Goal: Transaction & Acquisition: Purchase product/service

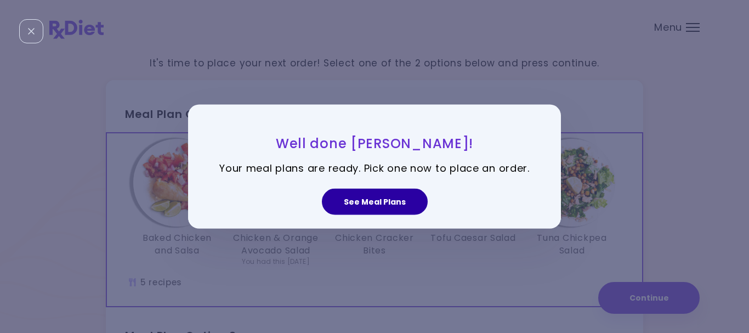
click at [355, 200] on button "See Meal Plans" at bounding box center [375, 202] width 106 height 26
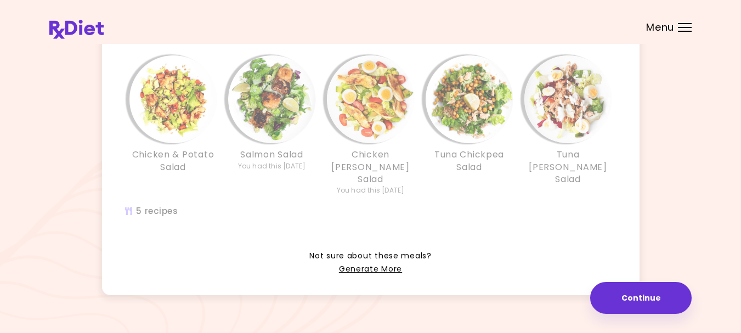
scroll to position [315, 0]
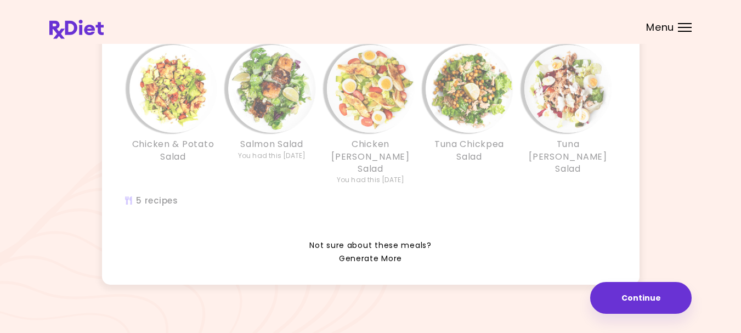
click at [369, 252] on link "Generate More" at bounding box center [370, 258] width 63 height 13
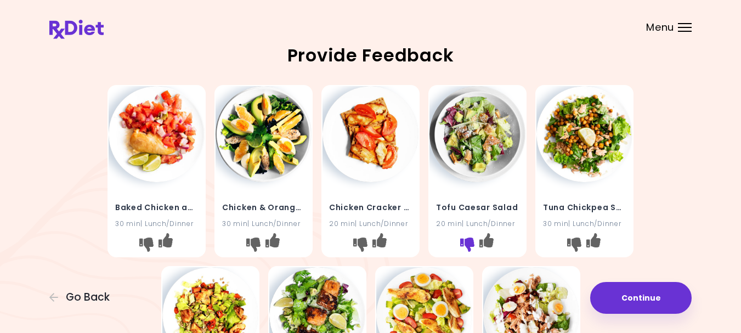
click at [467, 252] on icon "I don't like this recipe" at bounding box center [467, 244] width 14 height 14
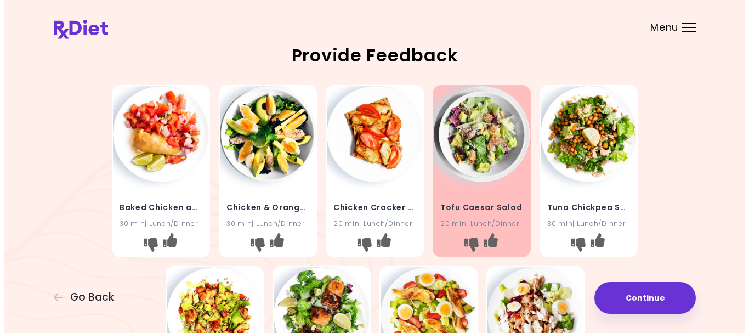
scroll to position [219, 0]
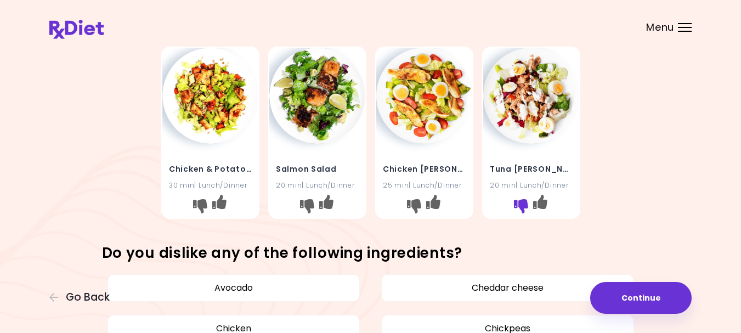
click at [522, 213] on icon "I don't like this recipe" at bounding box center [520, 206] width 14 height 14
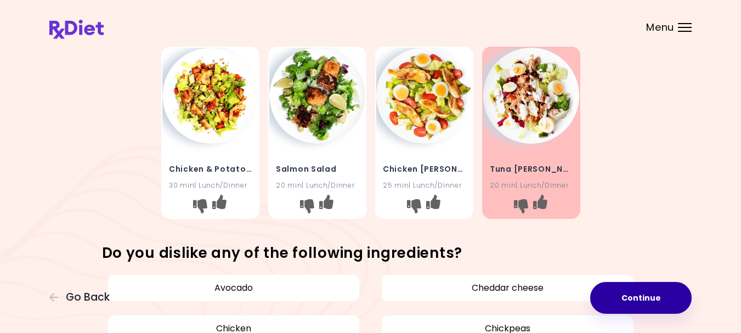
click at [624, 298] on button "Continue" at bounding box center [640, 298] width 101 height 32
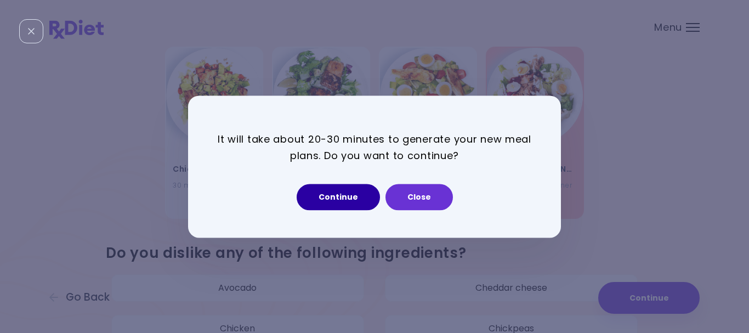
click at [355, 192] on button "Continue" at bounding box center [338, 197] width 83 height 26
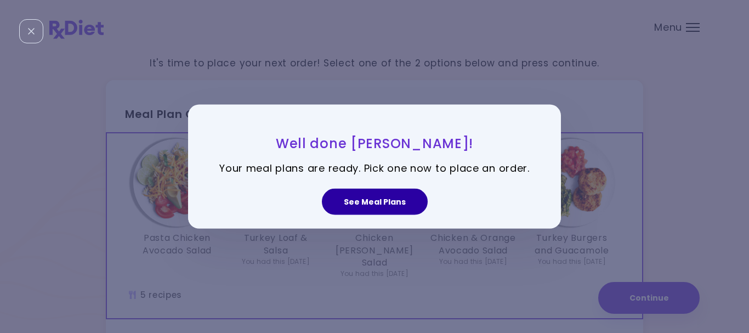
click at [377, 203] on button "See Meal Plans" at bounding box center [375, 202] width 106 height 26
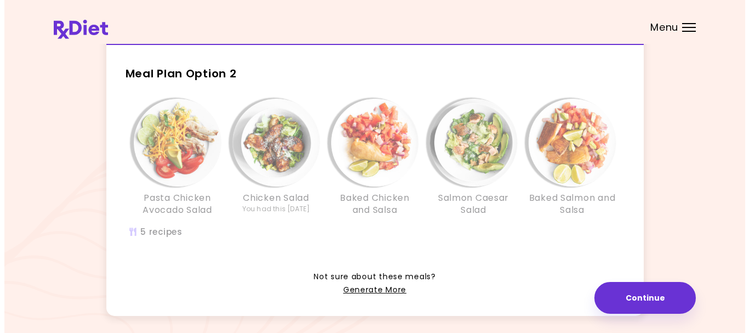
scroll to position [305, 0]
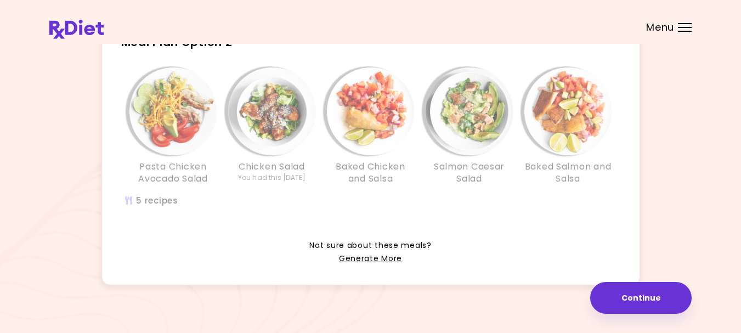
click at [477, 86] on img "Info - Salmon Caesar Salad - Meal Plan Option 2" at bounding box center [470, 111] width 88 height 88
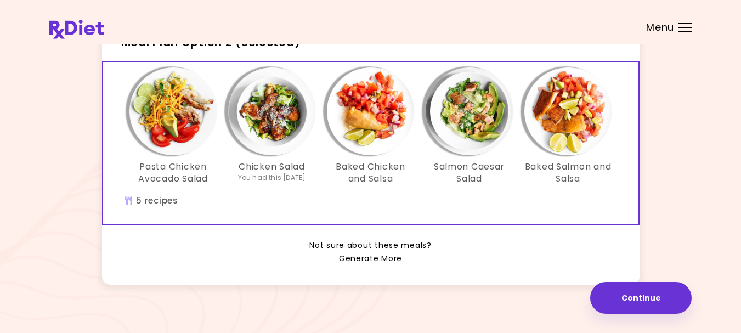
click at [473, 90] on img "Info - Salmon Caesar Salad - Meal Plan Option 2 (Selected)" at bounding box center [470, 111] width 88 height 88
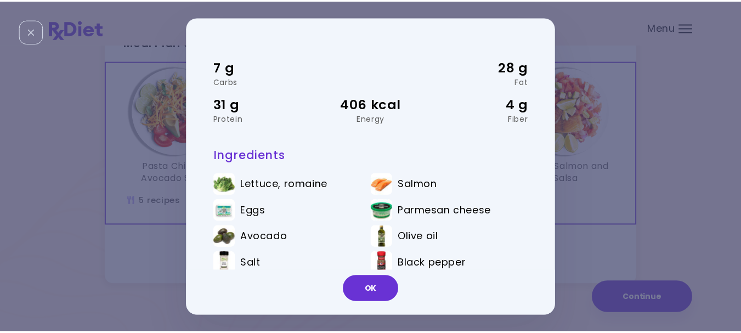
scroll to position [48, 0]
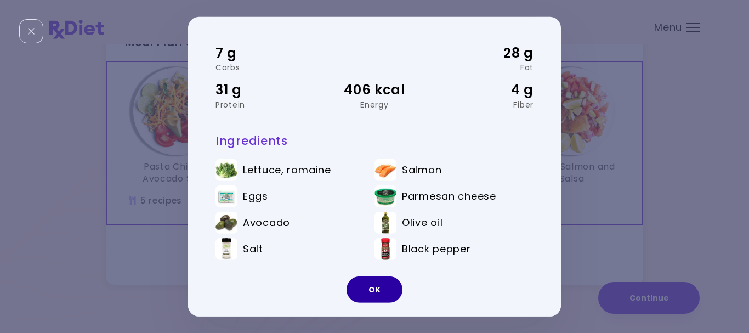
click at [377, 287] on button "OK" at bounding box center [375, 289] width 56 height 26
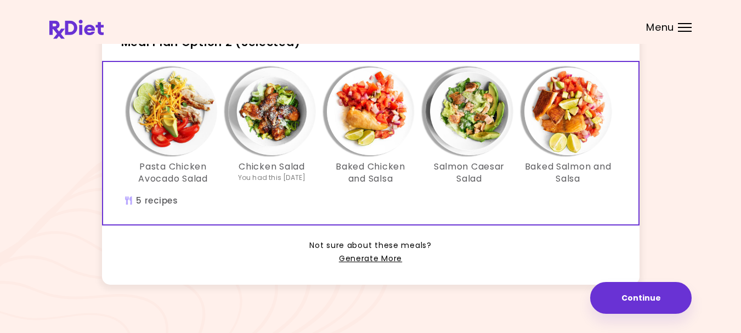
click at [557, 102] on img "Info - Baked Salmon and Salsa - Meal Plan Option 2 (Selected)" at bounding box center [568, 111] width 88 height 88
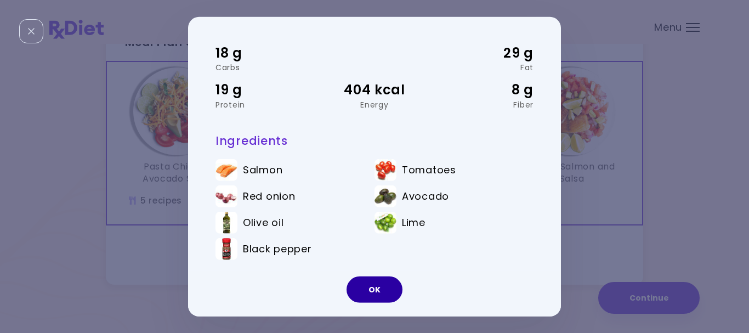
click at [371, 286] on button "OK" at bounding box center [375, 289] width 56 height 26
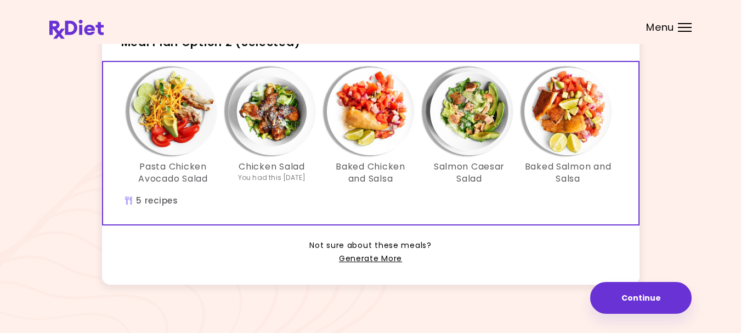
click at [367, 104] on img "Info - Baked Chicken and Salsa - Meal Plan Option 2 (Selected)" at bounding box center [371, 111] width 88 height 88
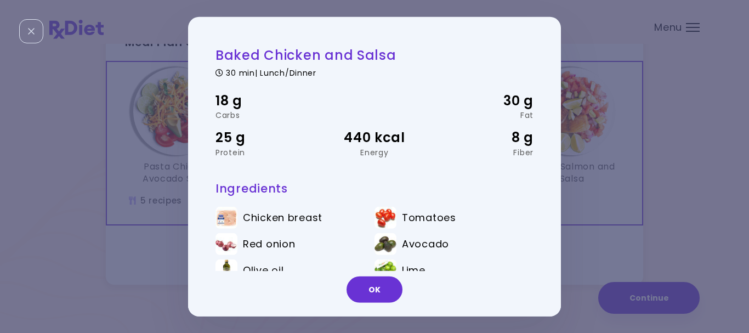
scroll to position [0, 0]
click at [378, 293] on button "OK" at bounding box center [375, 289] width 56 height 26
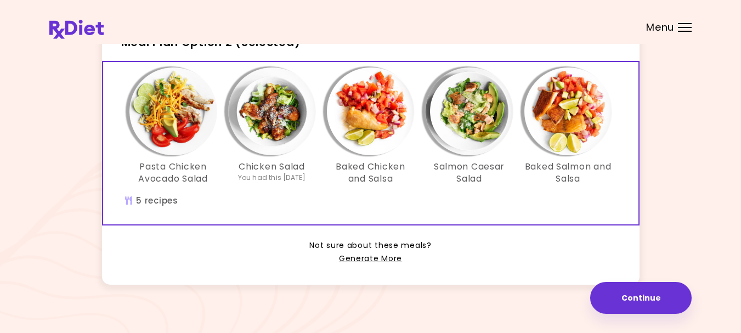
click at [267, 106] on img "Info - Chicken Salad - Meal Plan Option 2 (Selected)" at bounding box center [272, 111] width 88 height 88
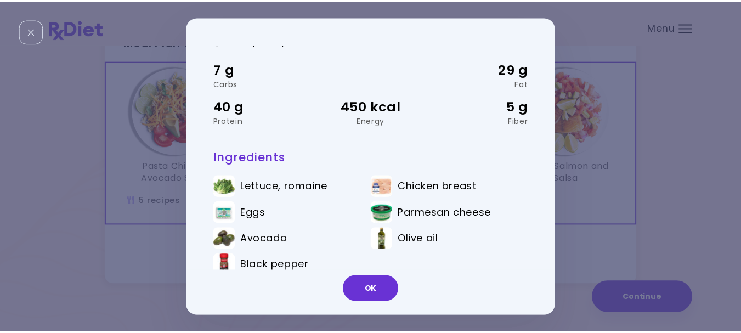
scroll to position [48, 0]
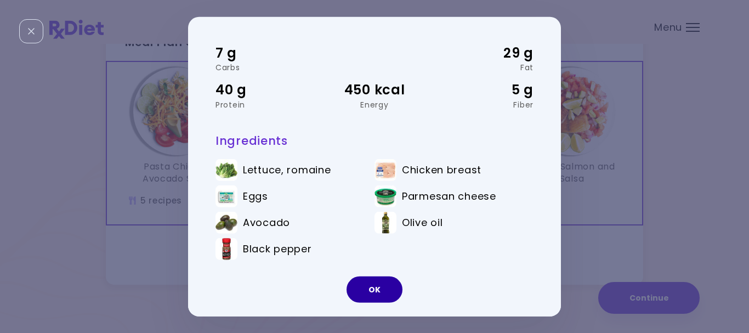
click at [365, 290] on button "OK" at bounding box center [375, 289] width 56 height 26
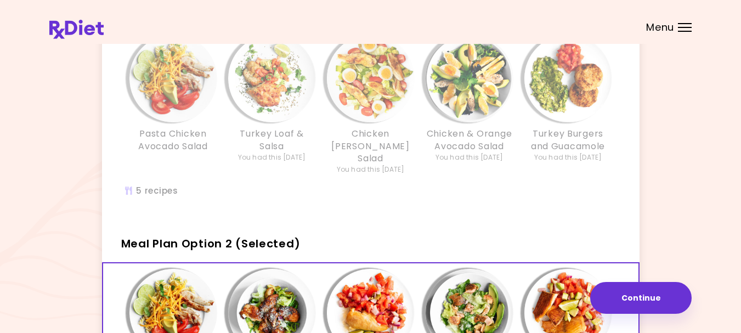
scroll to position [86, 0]
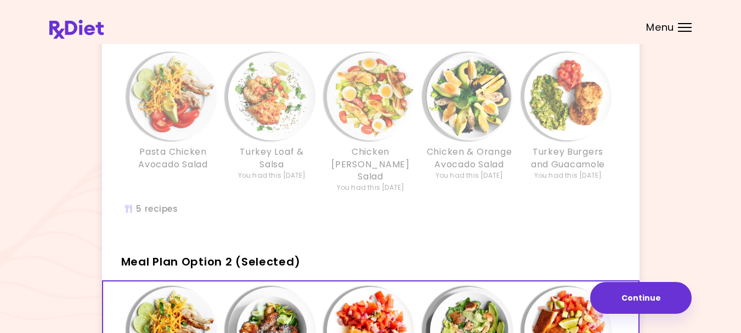
click at [160, 92] on img "Info - Pasta Chicken Avocado Salad - Meal Plan Option 1" at bounding box center [173, 97] width 88 height 88
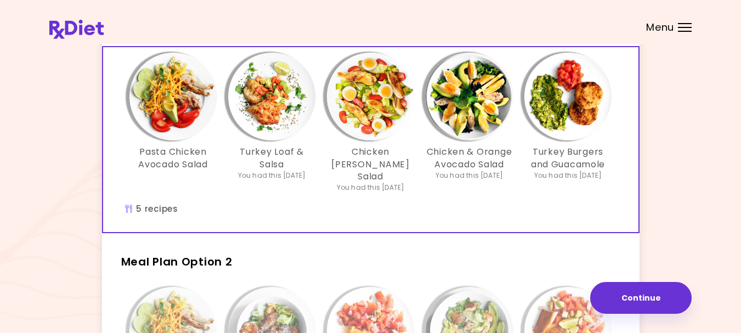
click at [168, 109] on img "Info - Pasta Chicken Avocado Salad - Meal Plan Option 1 (Selected)" at bounding box center [173, 97] width 88 height 88
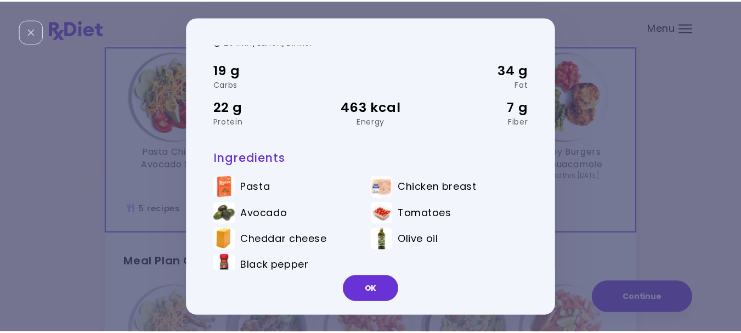
scroll to position [48, 0]
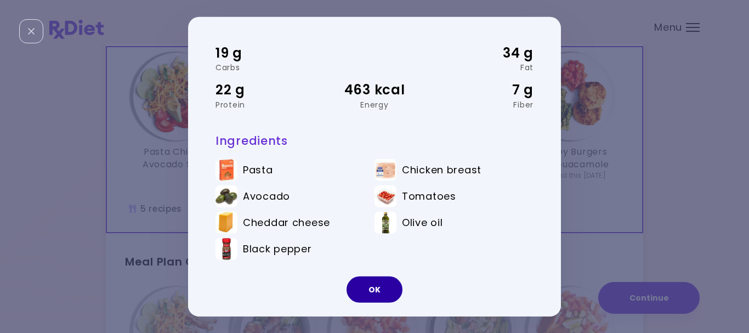
click at [378, 285] on button "OK" at bounding box center [375, 289] width 56 height 26
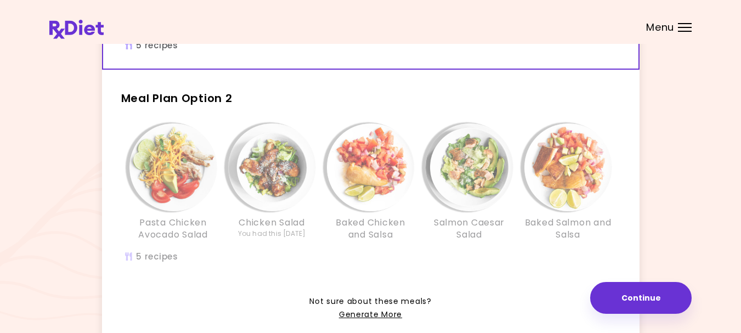
scroll to position [251, 0]
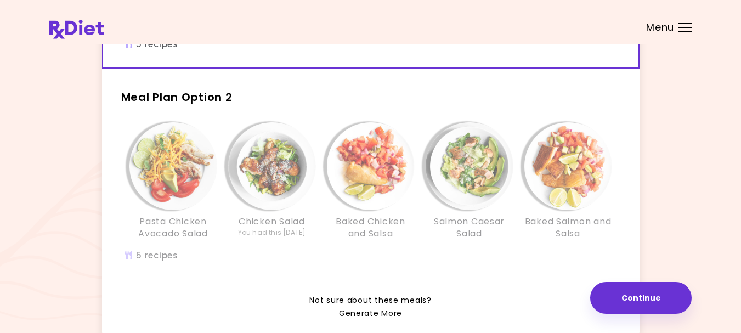
click at [258, 164] on img "Info - Chicken Salad - Meal Plan Option 2" at bounding box center [272, 166] width 88 height 88
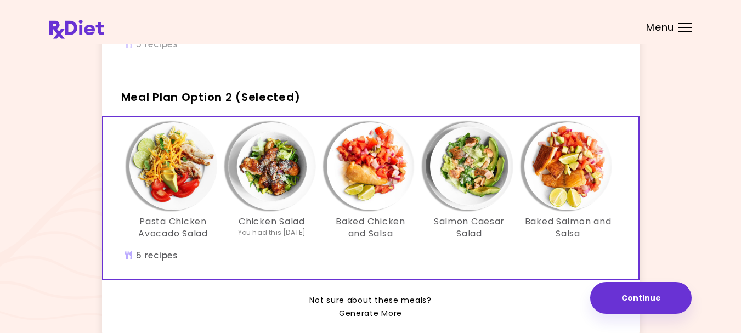
click at [258, 164] on img "Info - Chicken Salad - Meal Plan Option 2 (Selected)" at bounding box center [272, 166] width 88 height 88
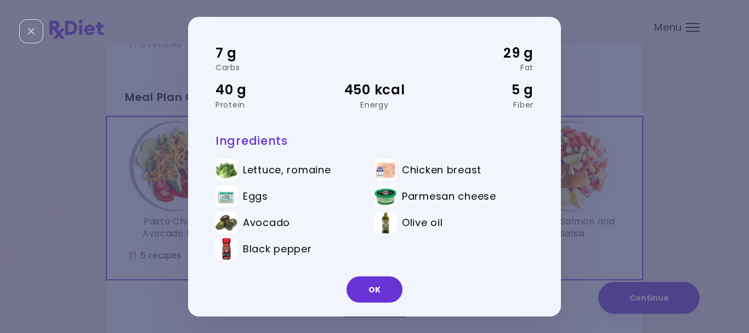
scroll to position [0, 0]
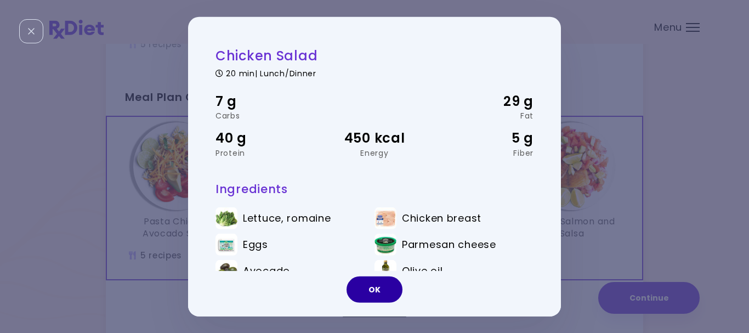
click at [367, 285] on button "OK" at bounding box center [375, 289] width 56 height 26
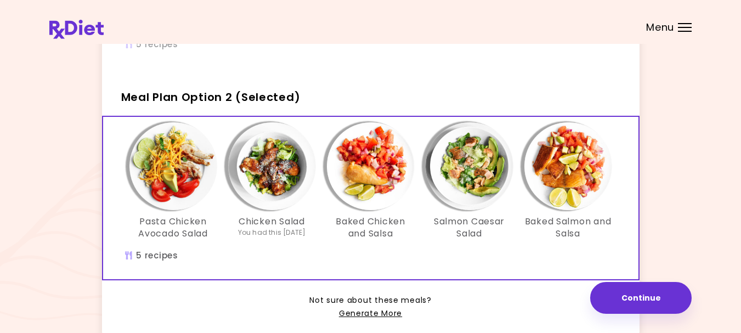
click at [460, 152] on img "Info - Salmon Caesar Salad - Meal Plan Option 2 (Selected)" at bounding box center [470, 166] width 88 height 88
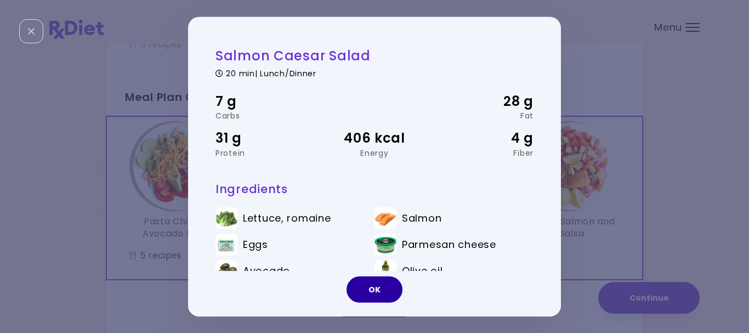
click at [373, 288] on button "OK" at bounding box center [375, 289] width 56 height 26
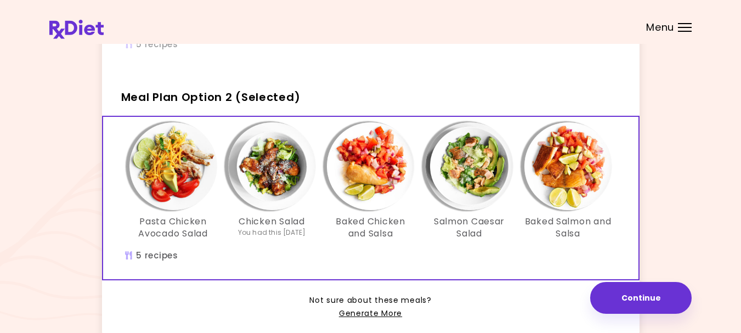
click at [474, 156] on img "Info - Salmon Caesar Salad - Meal Plan Option 2 (Selected)" at bounding box center [470, 166] width 88 height 88
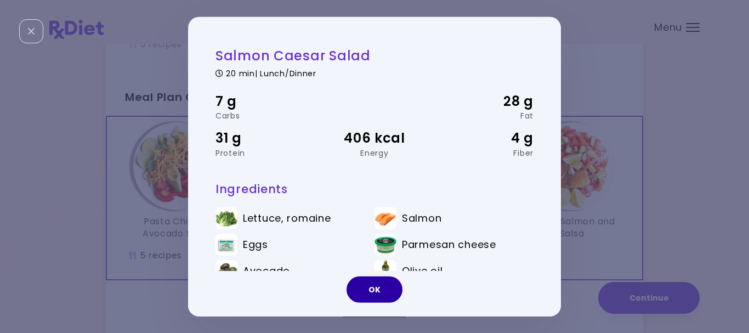
click at [384, 286] on button "OK" at bounding box center [375, 289] width 56 height 26
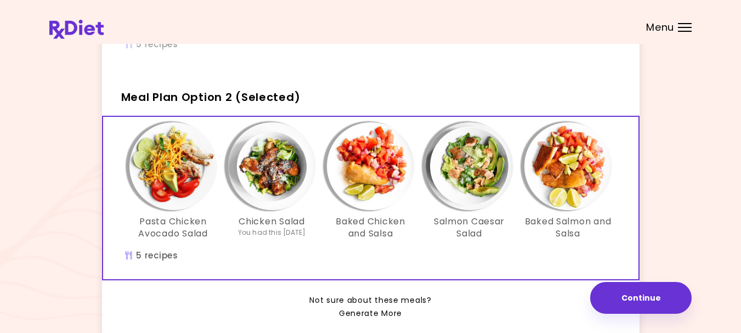
click at [363, 307] on link "Generate More" at bounding box center [370, 313] width 63 height 13
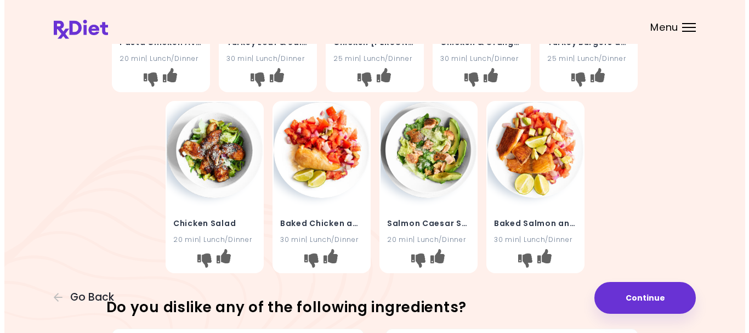
scroll to position [165, 0]
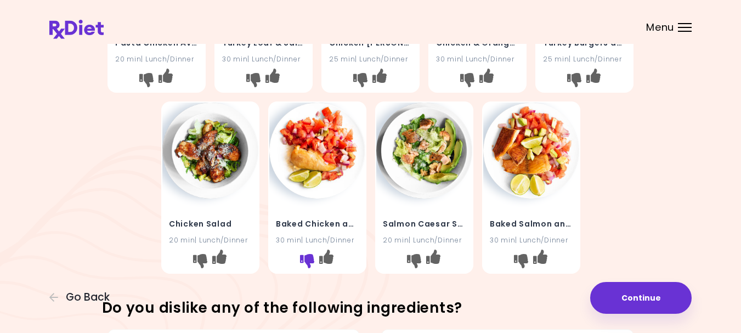
click at [305, 268] on icon "I don't like this recipe" at bounding box center [306, 260] width 14 height 14
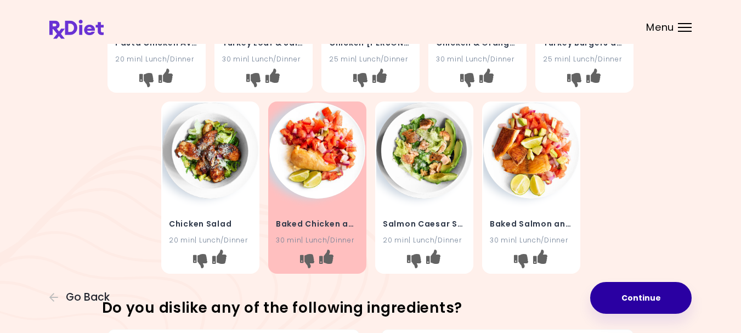
click at [618, 292] on button "Continue" at bounding box center [640, 298] width 101 height 32
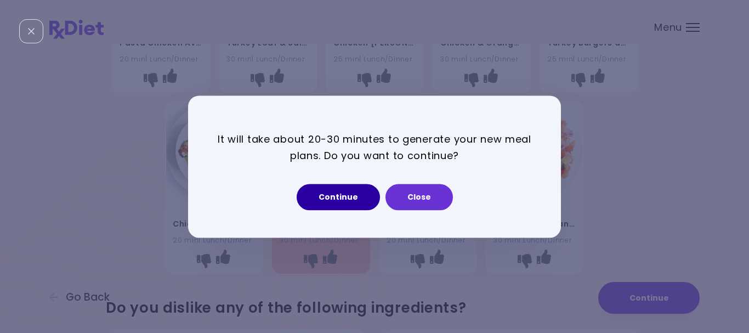
click at [341, 201] on button "Continue" at bounding box center [338, 197] width 83 height 26
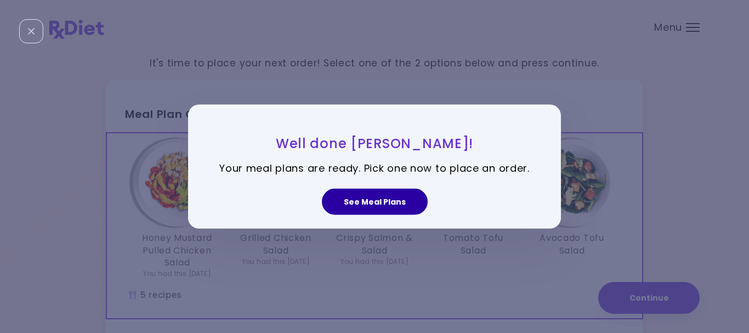
click at [365, 205] on button "See Meal Plans" at bounding box center [375, 202] width 106 height 26
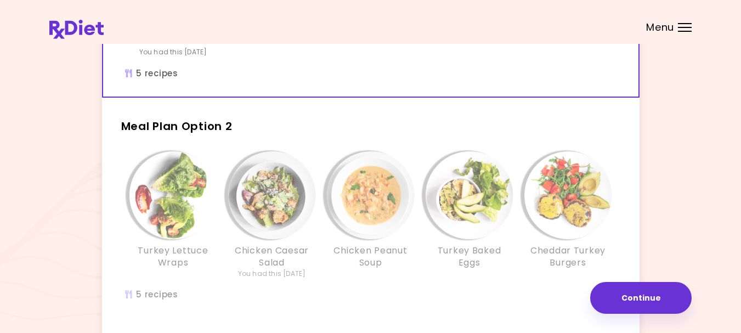
scroll to position [274, 0]
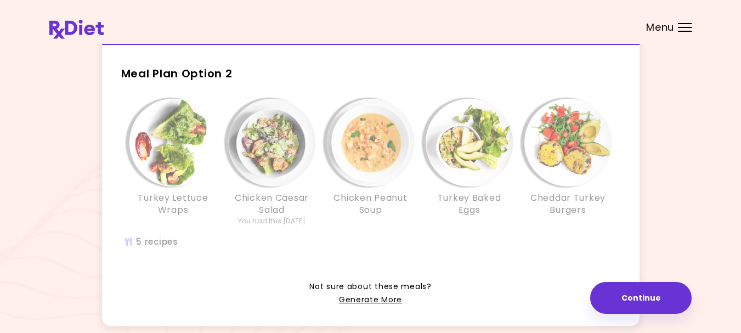
click at [399, 220] on div "Chicken Peanut Soup" at bounding box center [370, 163] width 99 height 128
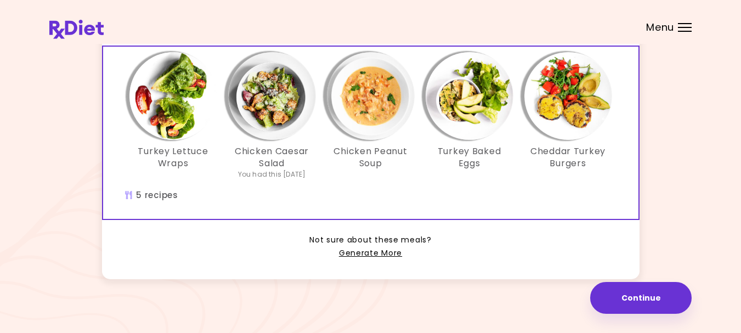
scroll to position [327, 0]
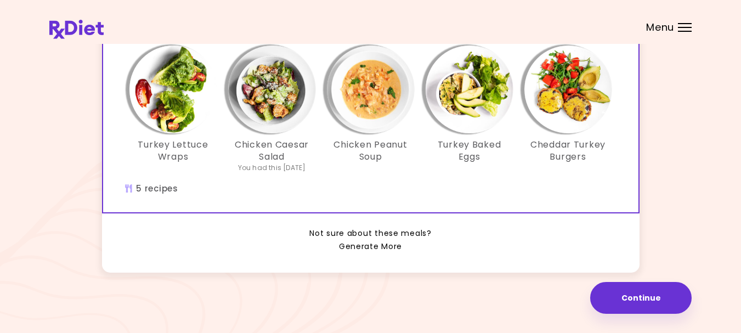
click at [359, 245] on link "Generate More" at bounding box center [370, 246] width 63 height 13
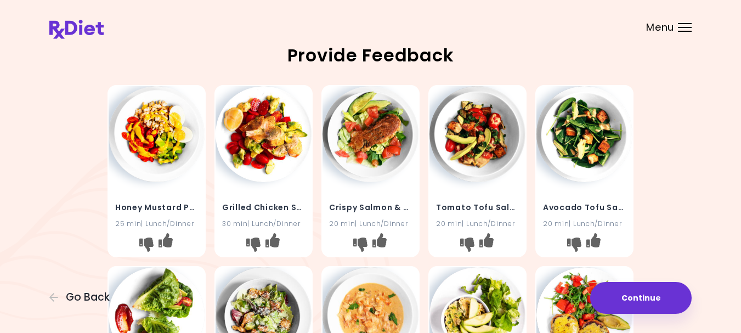
scroll to position [55, 0]
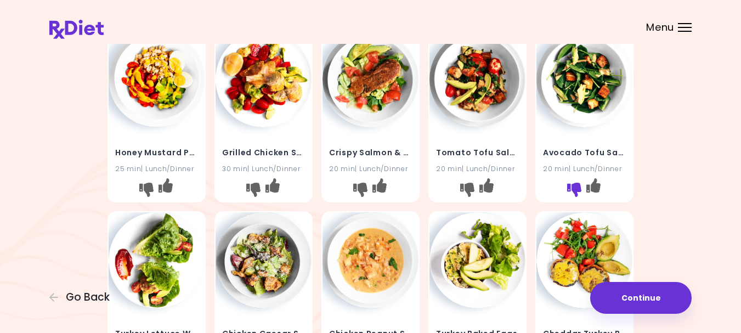
click at [577, 197] on icon "I don't like this recipe" at bounding box center [574, 190] width 14 height 14
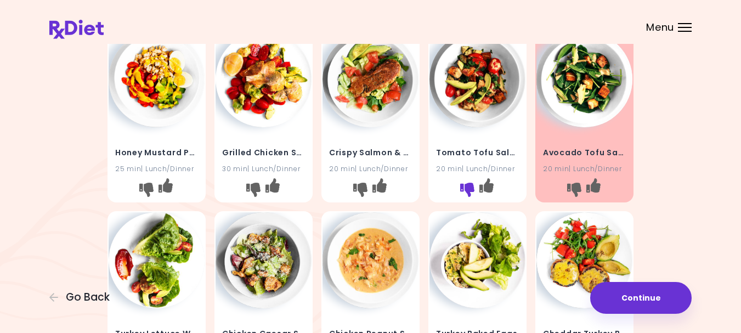
click at [468, 194] on icon "I don't like this recipe" at bounding box center [467, 190] width 14 height 14
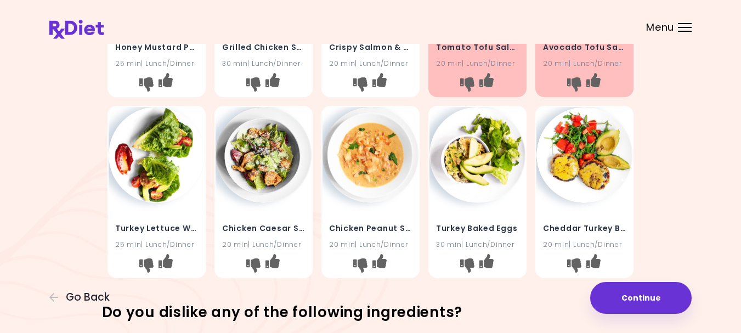
scroll to position [165, 0]
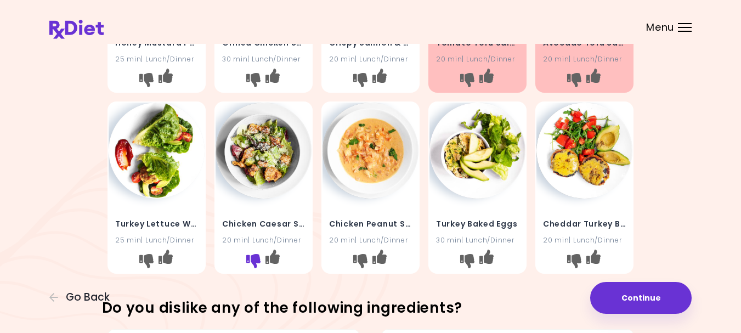
click at [252, 268] on icon "I don't like this recipe" at bounding box center [253, 260] width 14 height 14
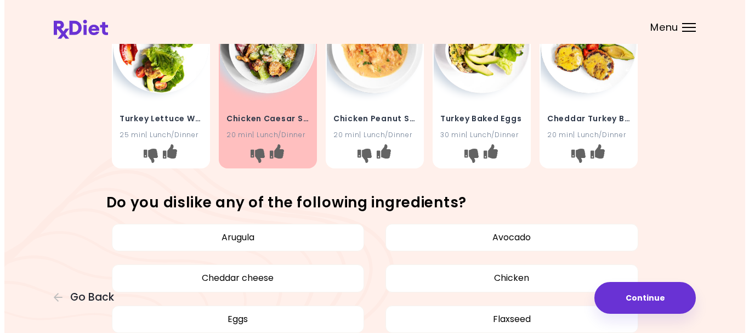
scroll to position [274, 0]
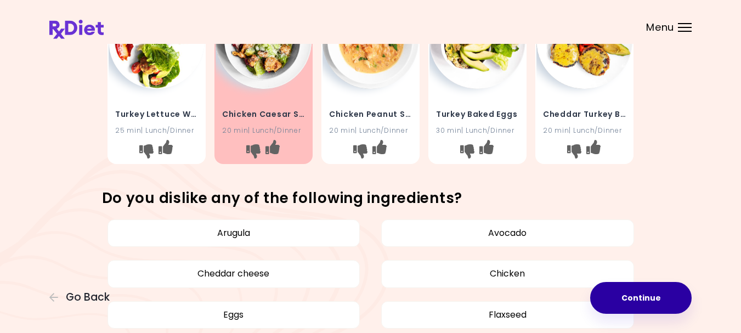
click at [638, 296] on button "Continue" at bounding box center [640, 298] width 101 height 32
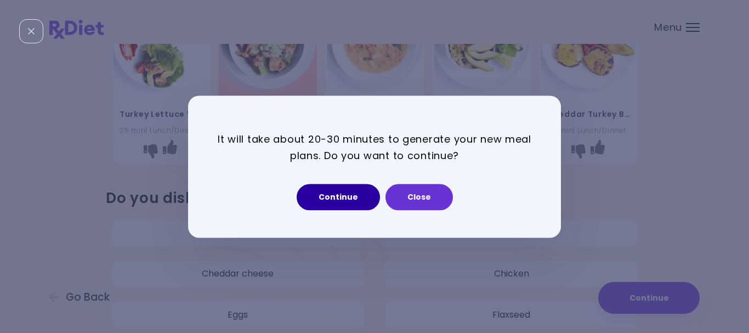
click at [330, 192] on button "Continue" at bounding box center [338, 197] width 83 height 26
